Goal: Find specific page/section: Find specific page/section

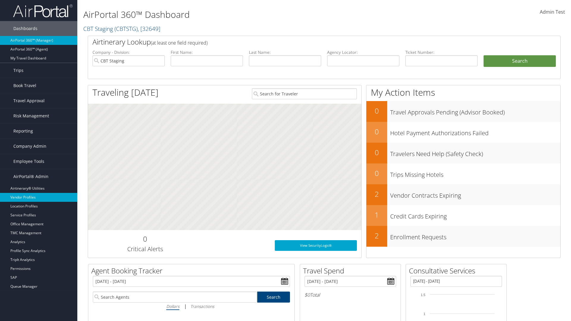
click at [39, 197] on link "Vendor Profiles" at bounding box center [38, 197] width 77 height 9
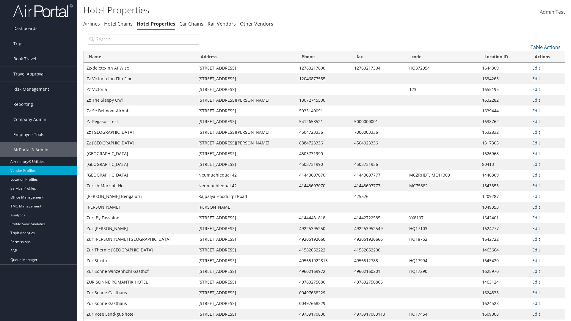
click at [139, 57] on th "Name" at bounding box center [140, 57] width 112 height 12
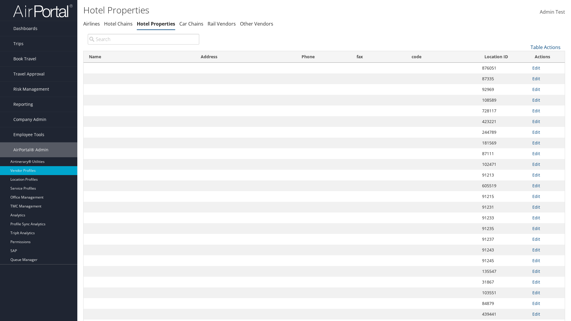
click at [139, 57] on th "Name" at bounding box center [140, 57] width 112 height 12
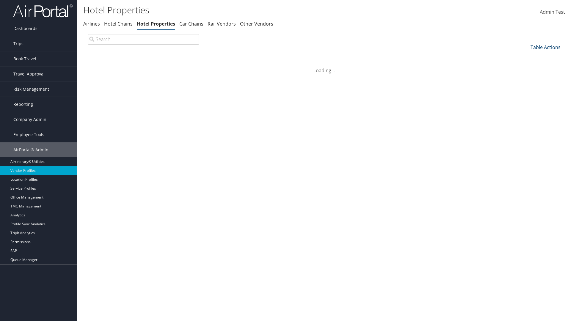
click at [545, 47] on link "Table Actions" at bounding box center [546, 47] width 30 height 7
click at [526, 67] on link "25" at bounding box center [526, 67] width 78 height 10
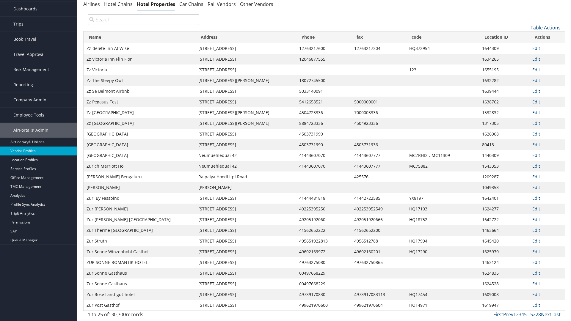
scroll to position [20, 0]
click at [545, 31] on link "Table Actions" at bounding box center [546, 27] width 30 height 7
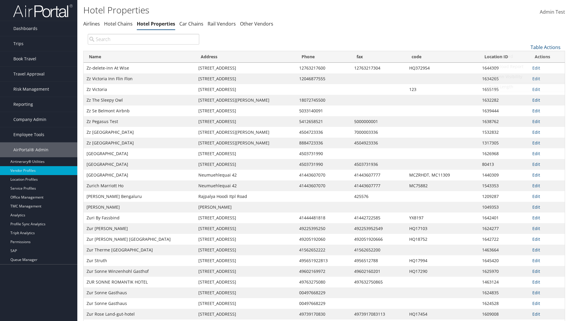
click at [526, 87] on link "Page Length" at bounding box center [526, 87] width 78 height 10
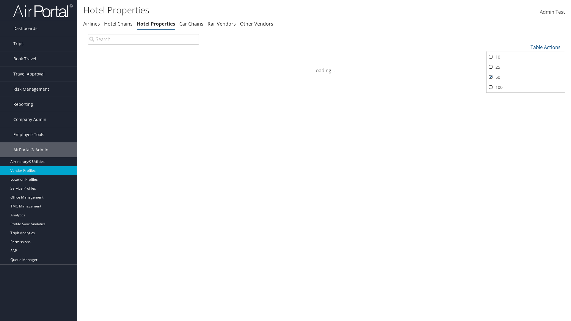
scroll to position [20, 0]
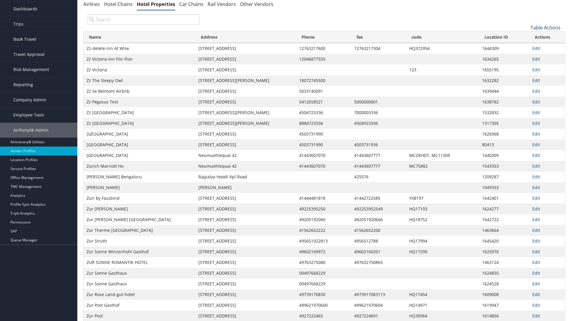
click at [545, 31] on link "Table Actions" at bounding box center [546, 27] width 30 height 7
